Goal: Check status: Check status

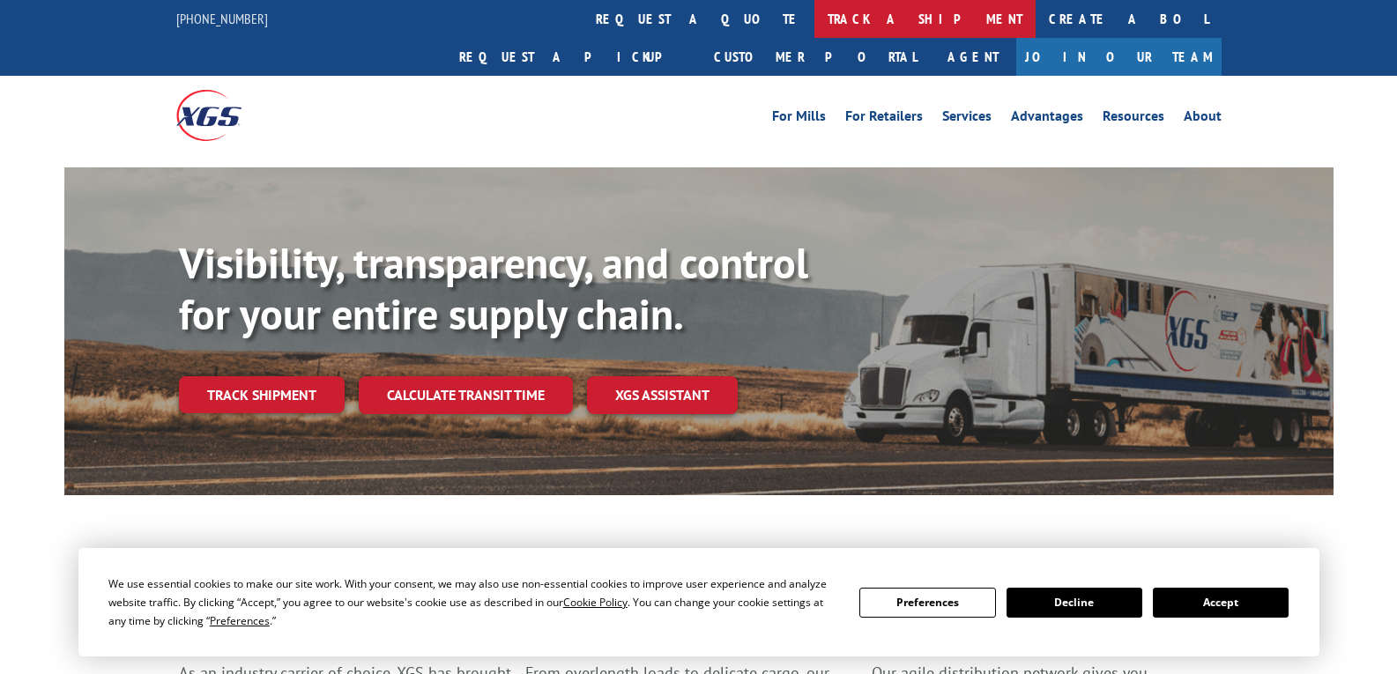
click at [815, 19] on link "track a shipment" at bounding box center [925, 19] width 221 height 38
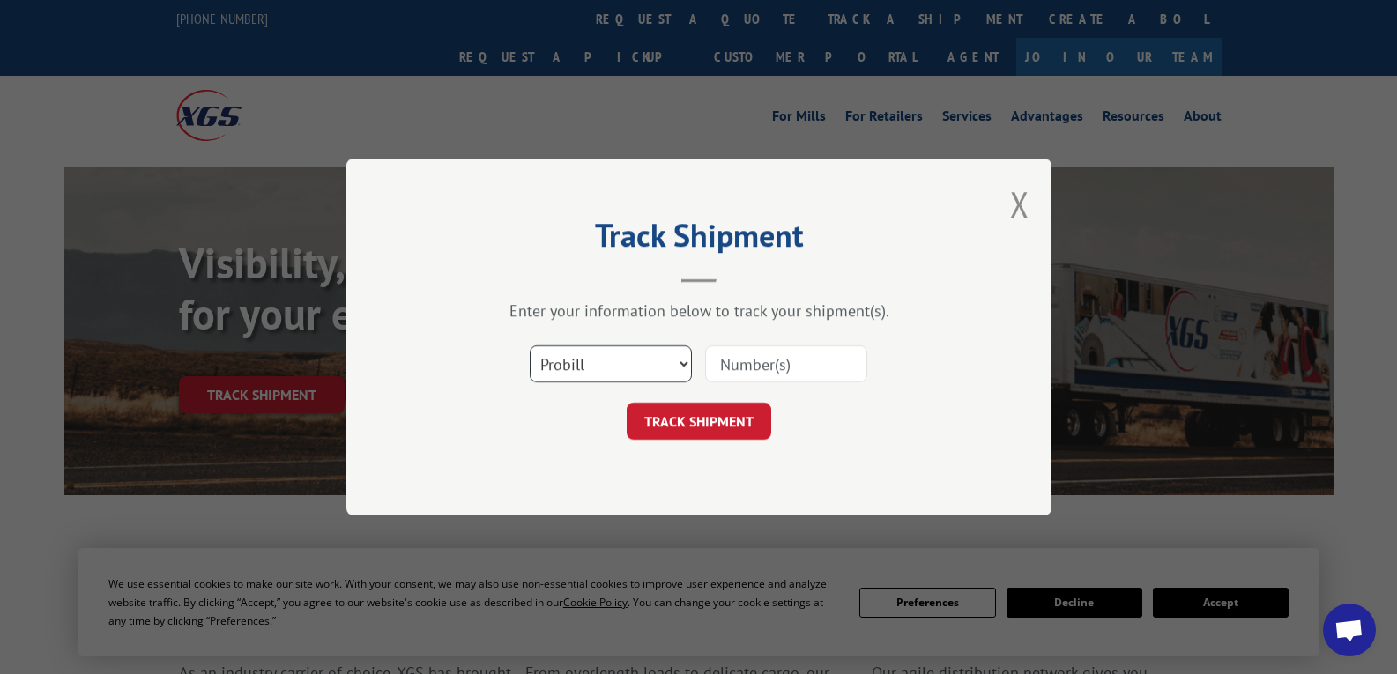
click at [690, 365] on select "Select category... Probill BOL PO" at bounding box center [611, 364] width 162 height 37
select select "bol"
click at [530, 346] on select "Select category... Probill BOL PO" at bounding box center [611, 364] width 162 height 37
click at [745, 368] on input at bounding box center [786, 364] width 162 height 37
type input "102606"
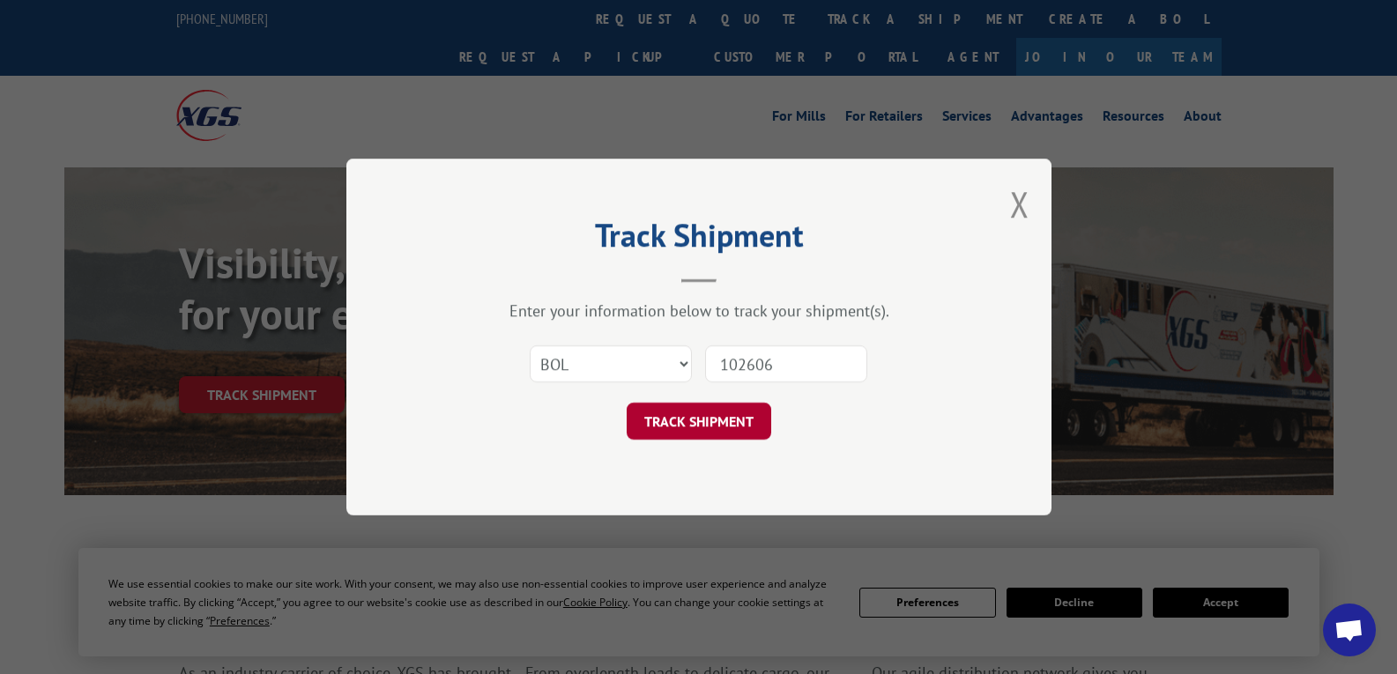
click at [703, 430] on button "TRACK SHIPMENT" at bounding box center [699, 421] width 145 height 37
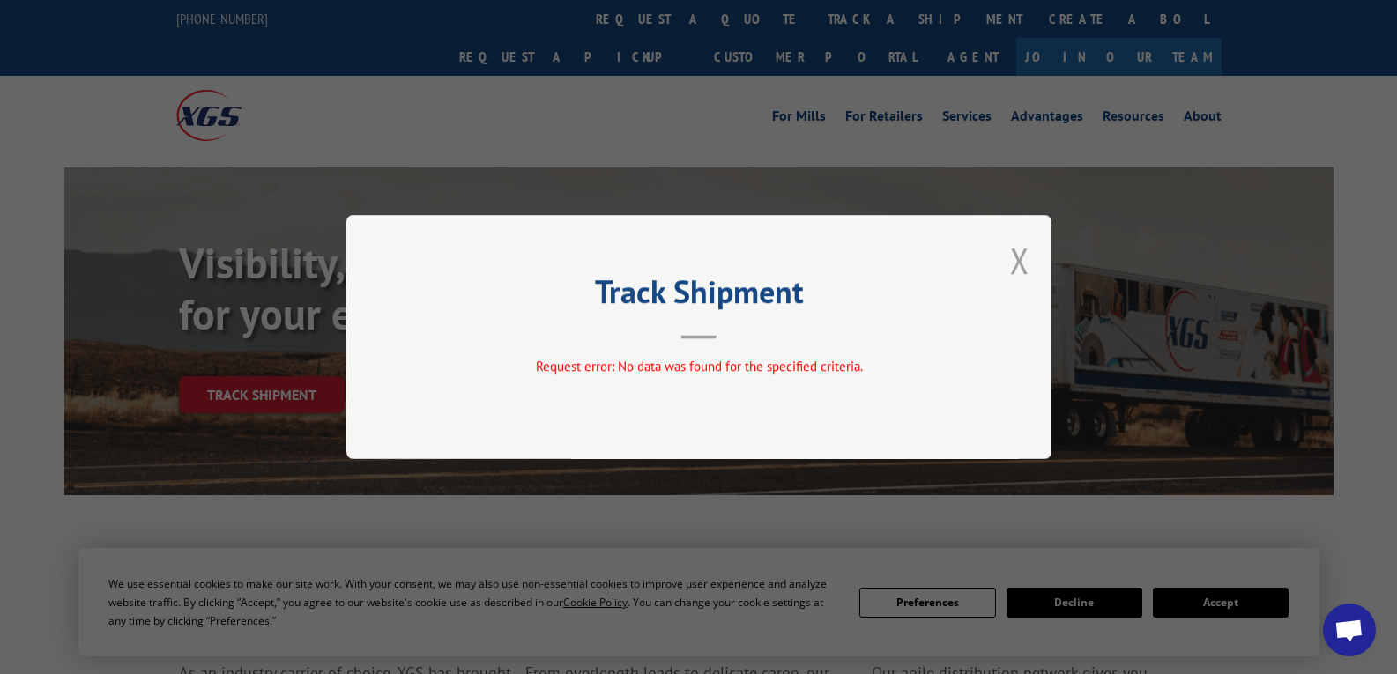
click at [1015, 259] on button "Close modal" at bounding box center [1019, 260] width 19 height 47
